Goal: Book appointment/travel/reservation

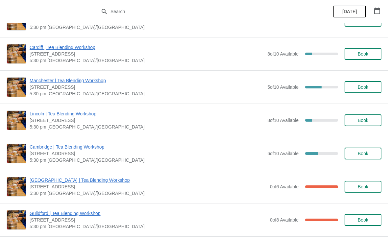
scroll to position [118, 0]
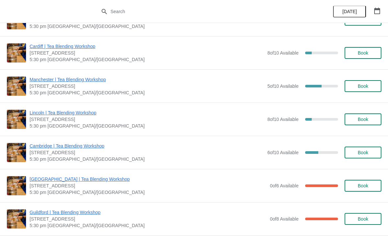
click at [372, 151] on span "Book" at bounding box center [363, 152] width 25 height 5
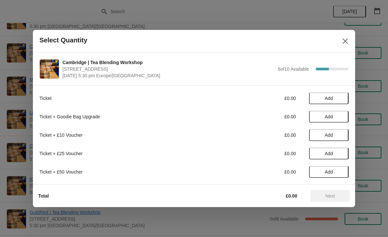
click at [335, 98] on span "Add" at bounding box center [329, 98] width 28 height 5
click at [338, 99] on icon at bounding box center [340, 98] width 7 height 7
click at [334, 197] on span "Next" at bounding box center [331, 195] width 10 height 5
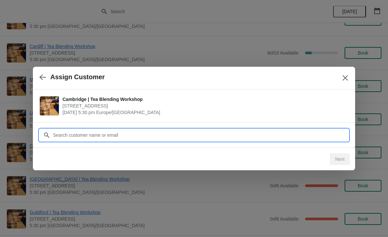
click at [271, 139] on input "Customer" at bounding box center [201, 135] width 296 height 12
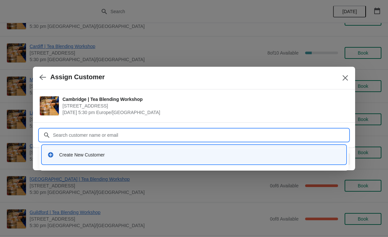
click at [113, 156] on div "Create New Customer" at bounding box center [200, 155] width 282 height 7
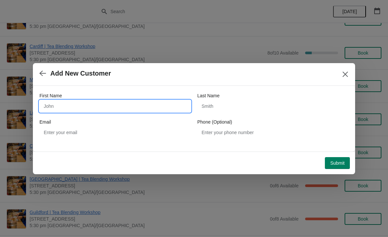
click at [135, 107] on input "First Name" at bounding box center [114, 106] width 151 height 12
type input "Ivy"
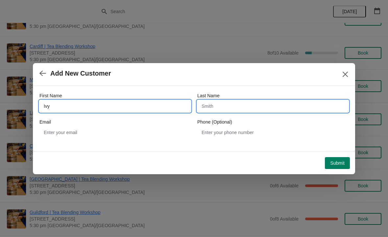
click at [242, 108] on input "Last Name" at bounding box center [272, 106] width 151 height 12
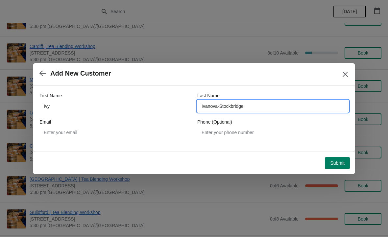
type input "Ivanova-Stockbridge"
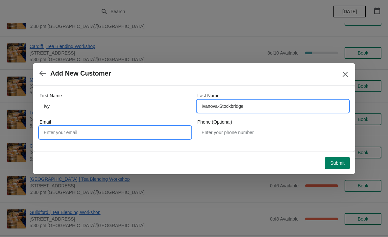
click at [111, 132] on input "Email" at bounding box center [114, 133] width 151 height 12
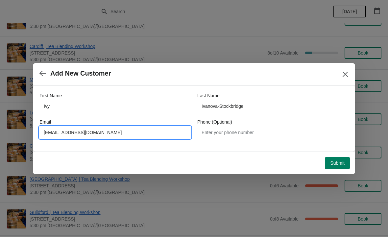
type input "[EMAIL_ADDRESS][DOMAIN_NAME]"
click at [340, 162] on span "Submit" at bounding box center [337, 163] width 14 height 5
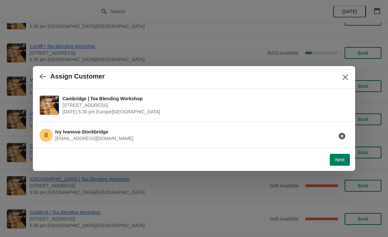
click at [339, 162] on span "Next" at bounding box center [340, 159] width 10 height 5
select select "No"
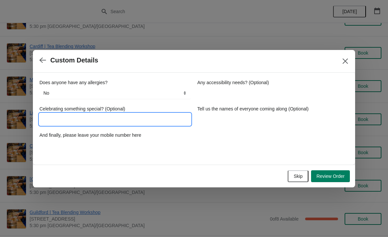
click at [126, 117] on input "Celebrating something special? (Optional)" at bounding box center [114, 120] width 151 height 12
type input "Birthday"
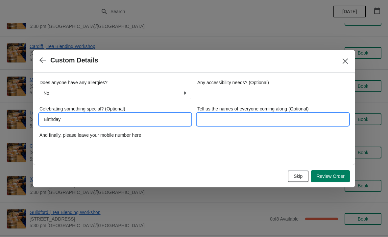
click at [281, 121] on input "Tell us the names of everyone coming along (Optional)" at bounding box center [272, 120] width 151 height 12
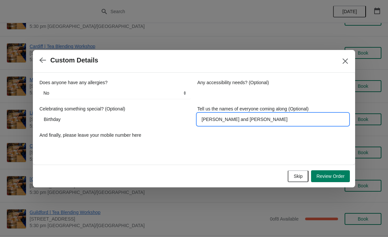
type input "[PERSON_NAME] and [PERSON_NAME]"
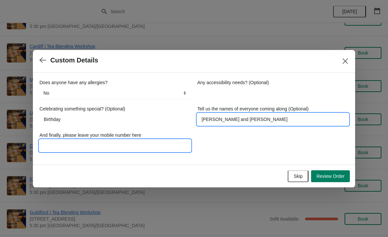
click at [116, 145] on input "And finally, please leave your mobile number here" at bounding box center [114, 146] width 151 height 12
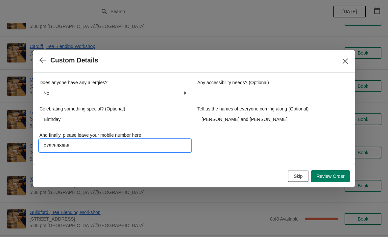
type input "07925986561"
